Goal: Information Seeking & Learning: Check status

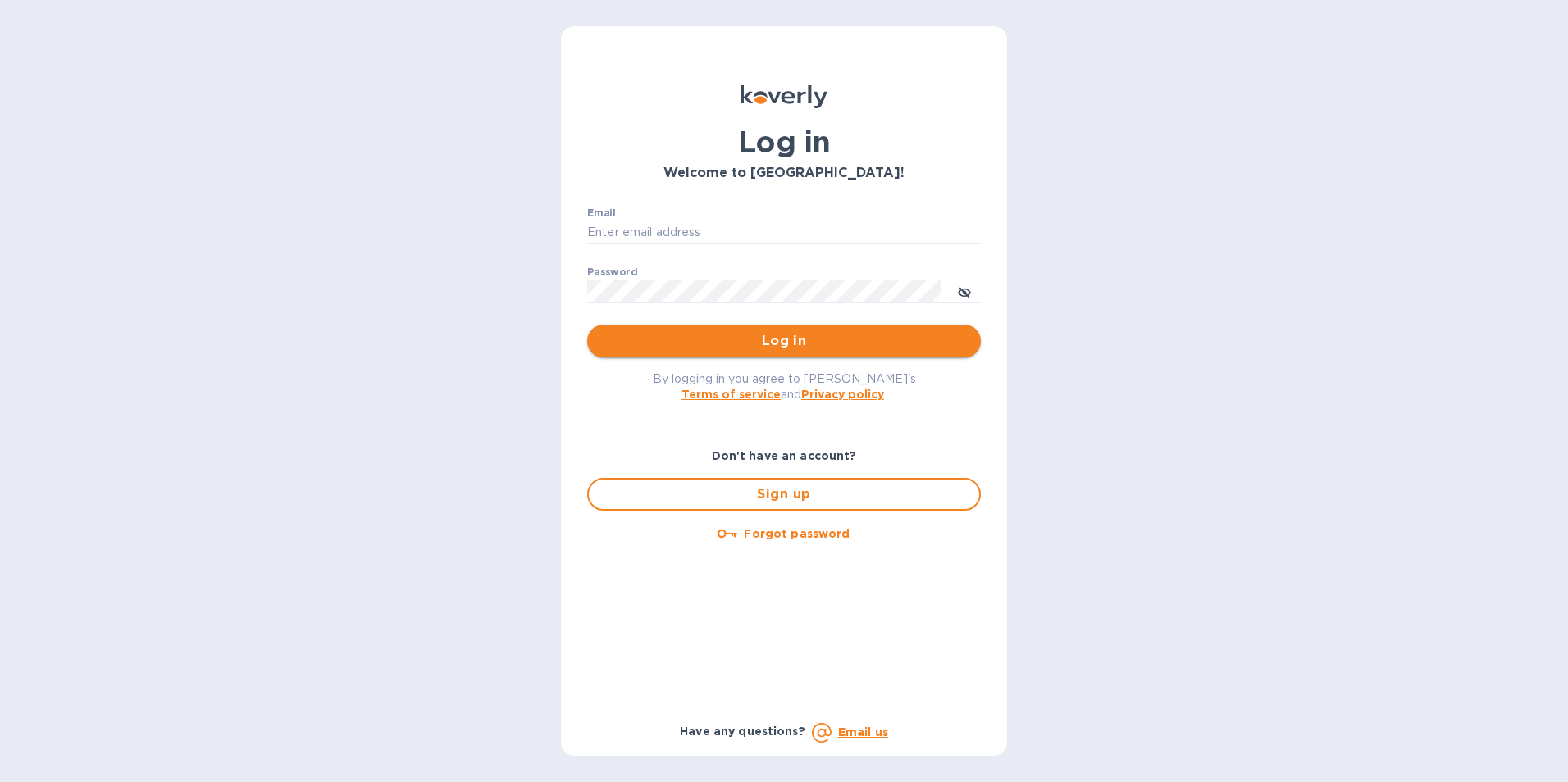
type input "[PERSON_NAME][EMAIL_ADDRESS][PERSON_NAME][PERSON_NAME][DOMAIN_NAME]"
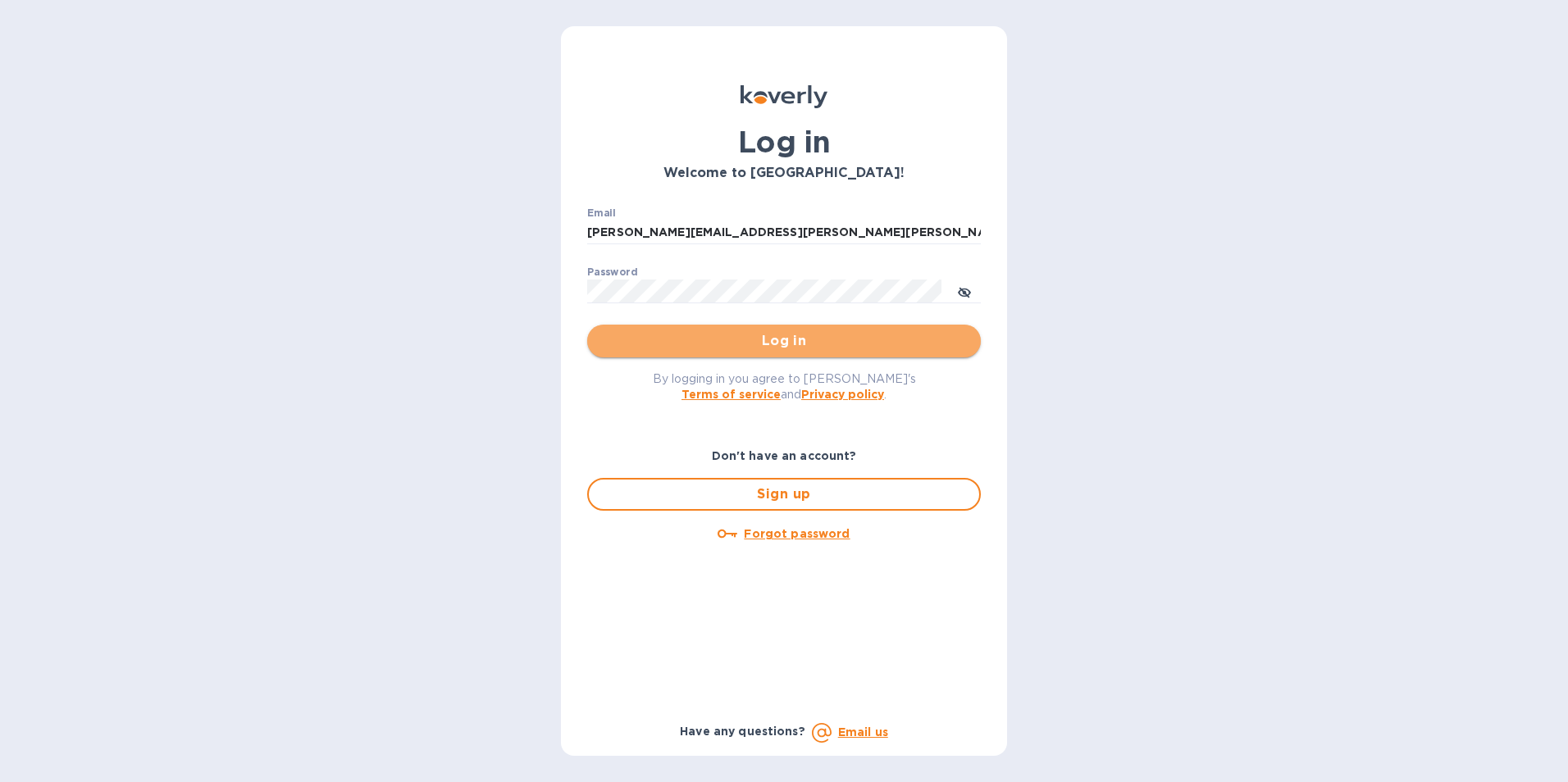
click at [823, 341] on span "Log in" at bounding box center [783, 341] width 367 height 20
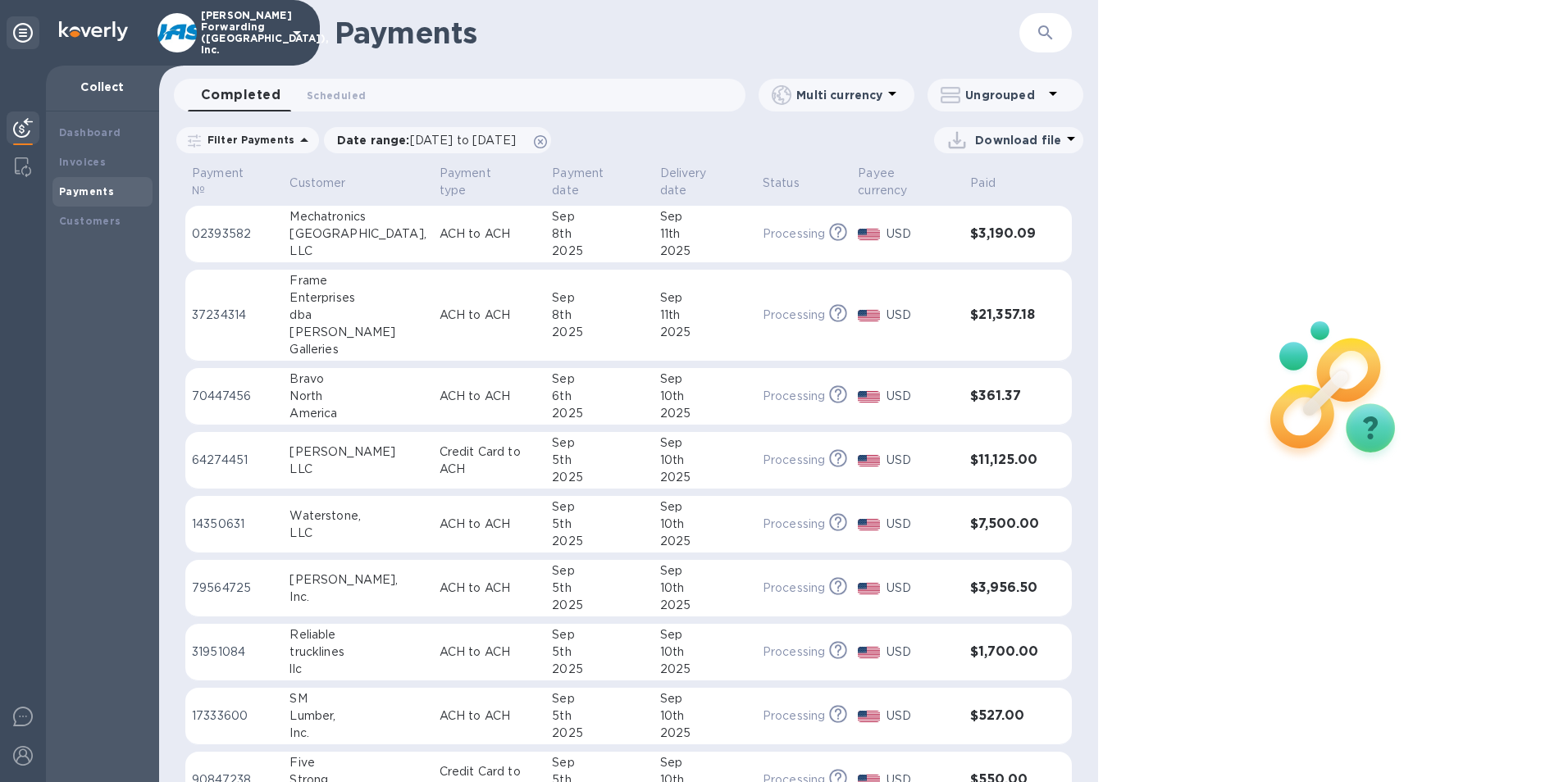
click at [1040, 41] on icon "button" at bounding box center [1046, 33] width 20 height 20
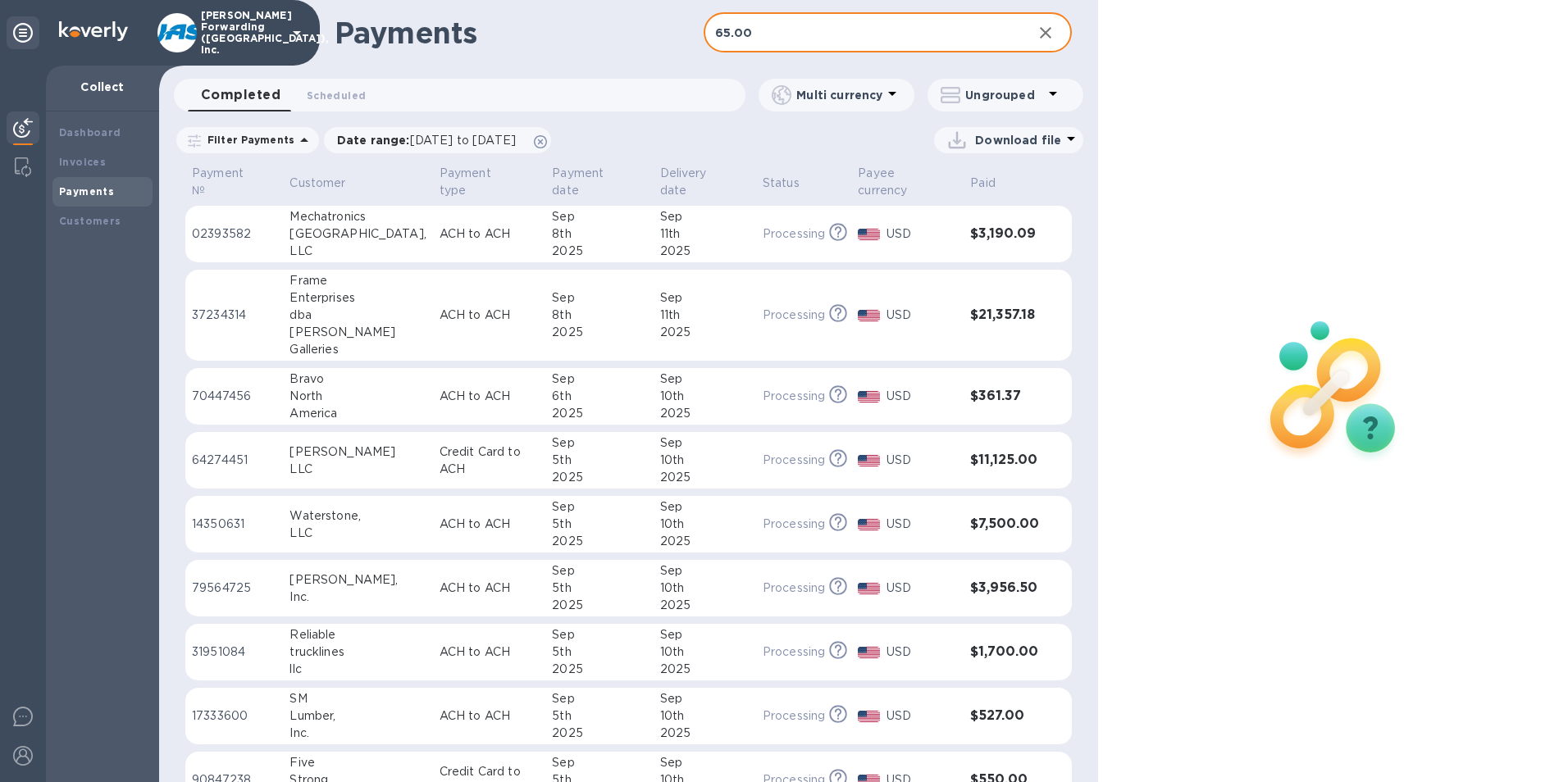
type input "65.00"
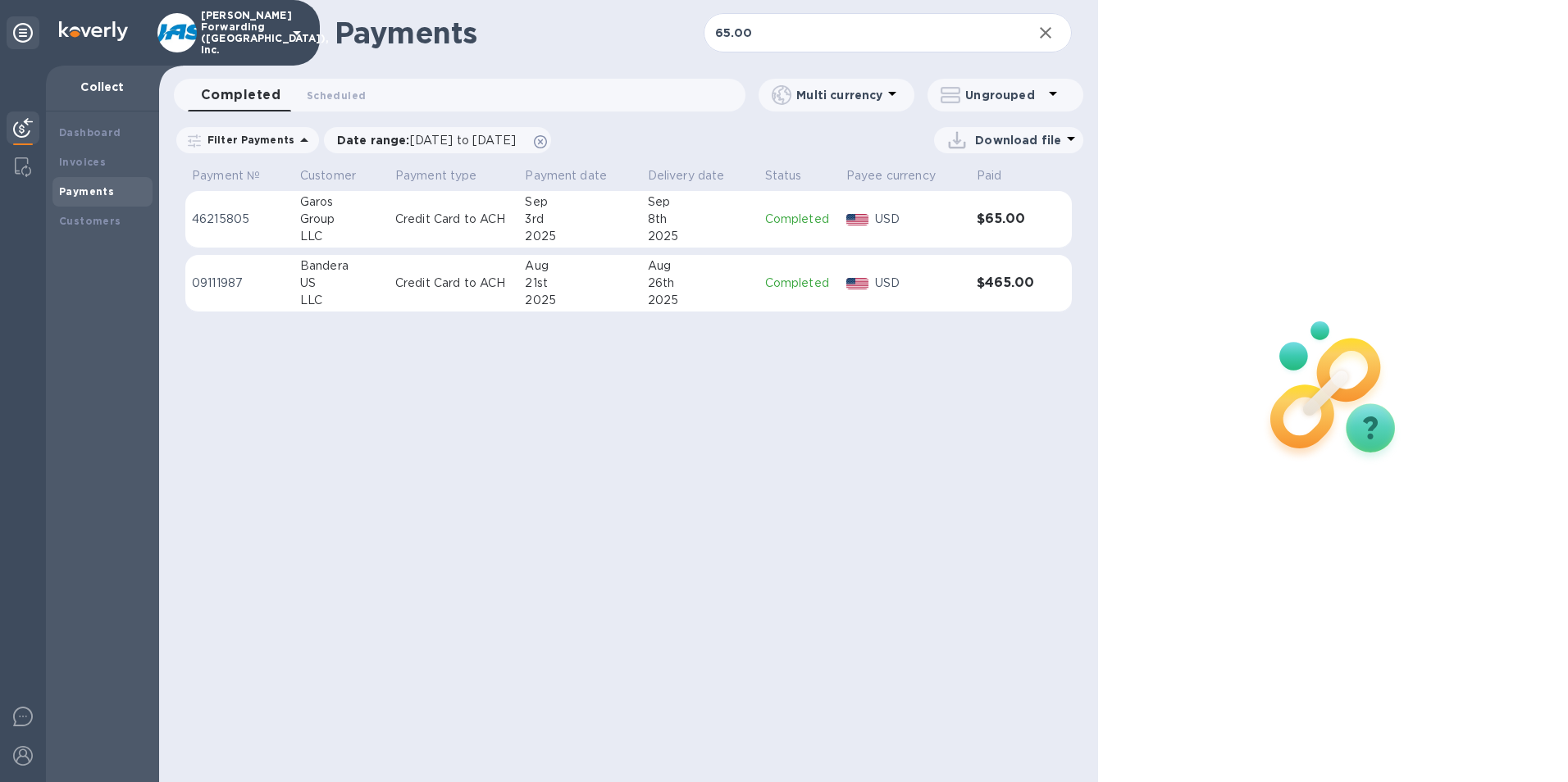
click at [854, 226] on div at bounding box center [857, 220] width 29 height 18
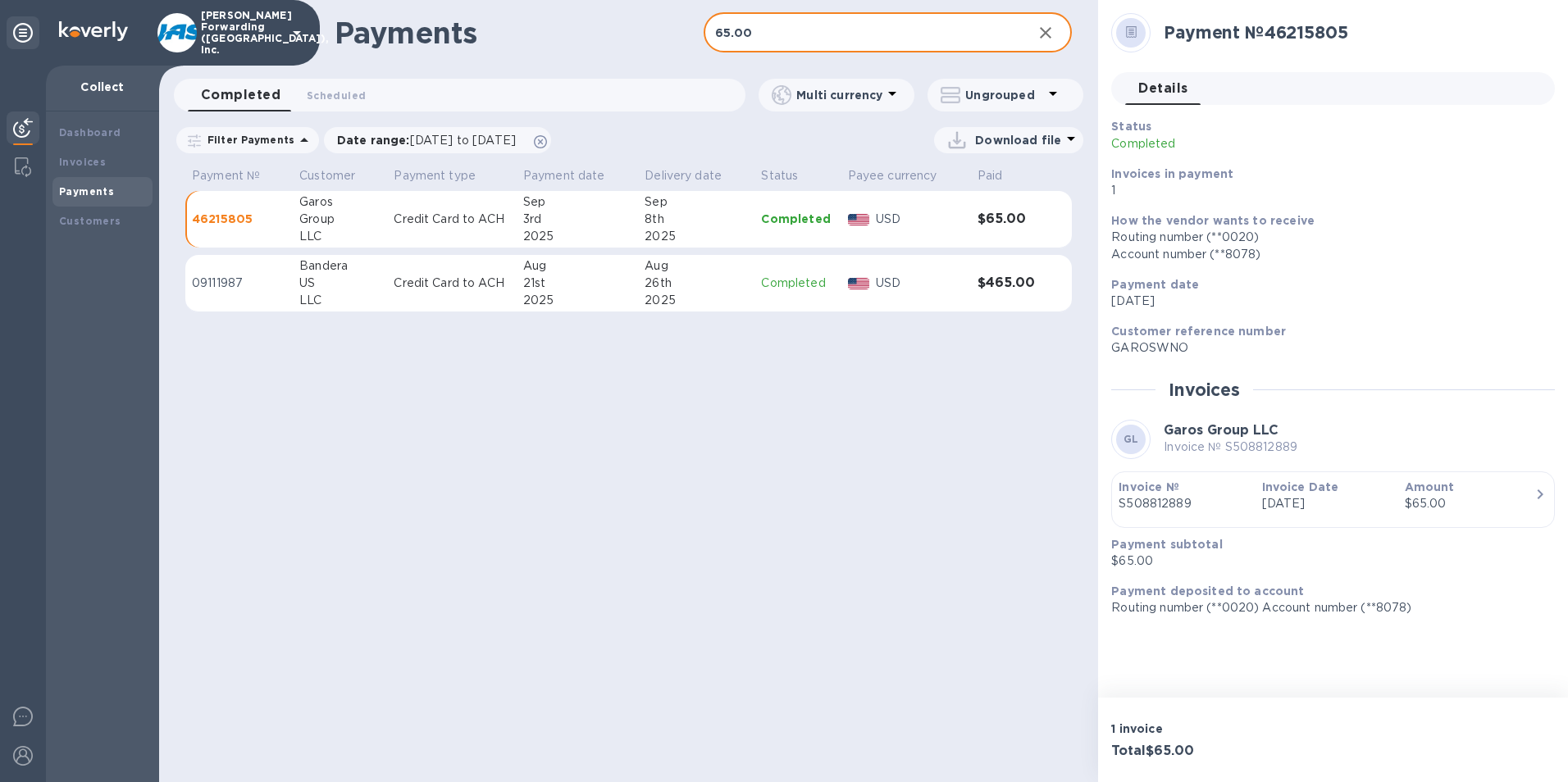
drag, startPoint x: 742, startPoint y: 35, endPoint x: 758, endPoint y: 35, distance: 16.0
click at [744, 35] on input "65.00" at bounding box center [862, 33] width 316 height 40
drag, startPoint x: 758, startPoint y: 35, endPoint x: 624, endPoint y: 44, distance: 134.3
click at [624, 44] on div "Payments 65.00 ​" at bounding box center [629, 33] width 939 height 66
type input "600.00"
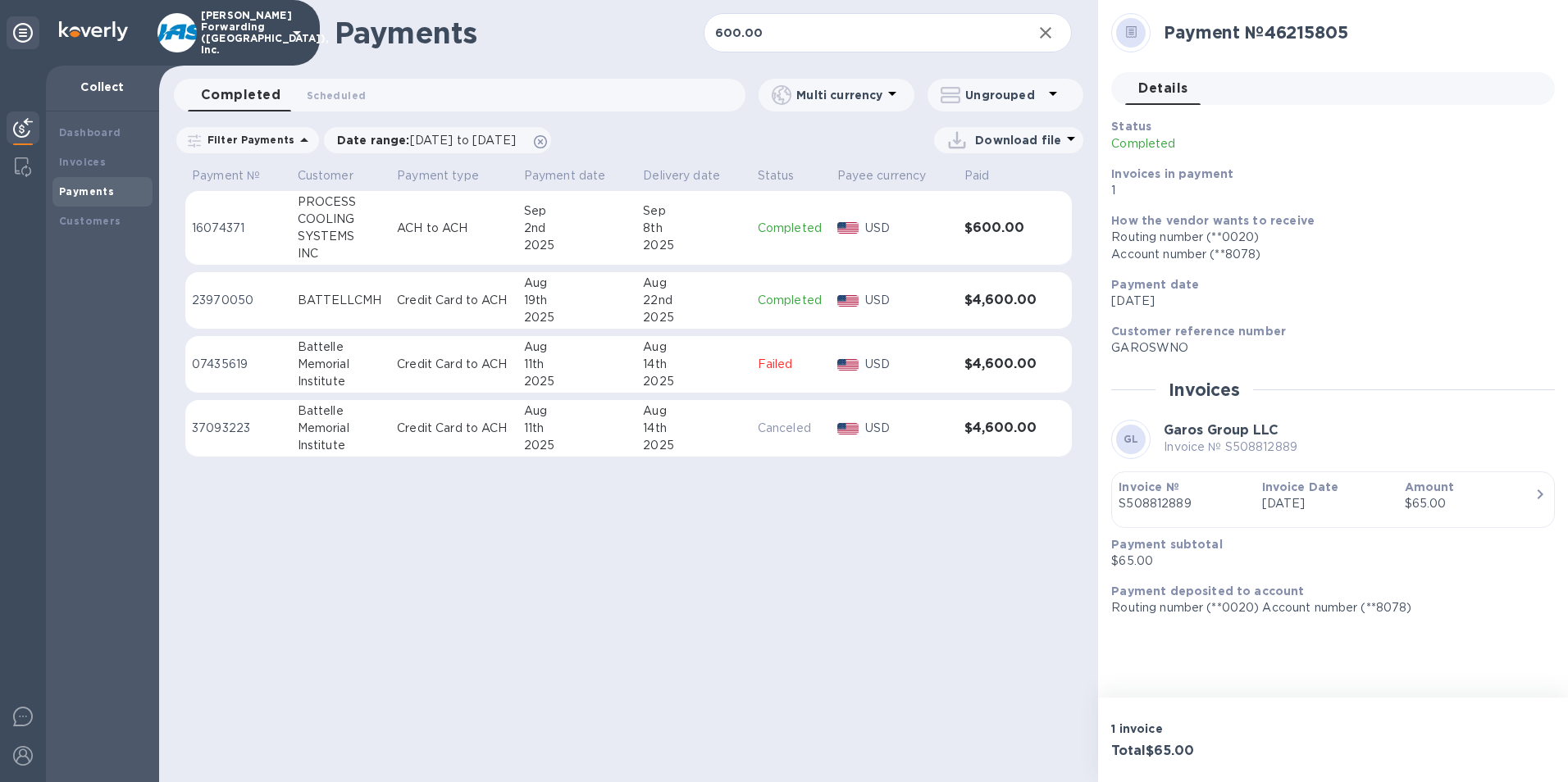
click at [911, 226] on p "USD" at bounding box center [908, 228] width 86 height 17
